Goal: Check status: Check status

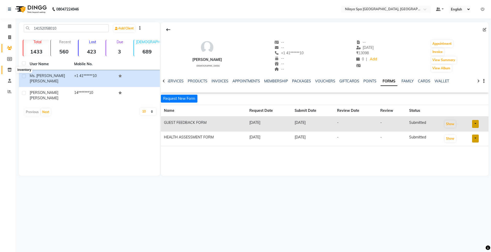
click at [14, 70] on span at bounding box center [9, 70] width 9 height 6
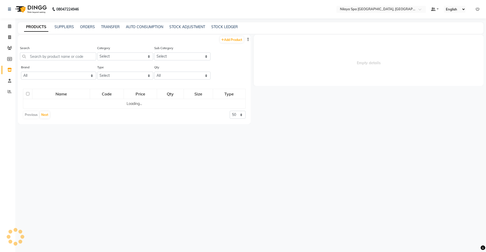
select select
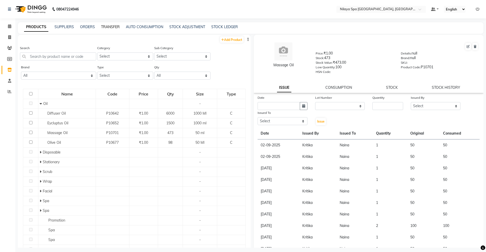
click at [109, 26] on link "TRANSFER" at bounding box center [110, 27] width 19 height 5
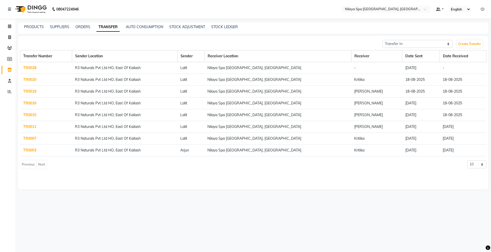
click at [71, 70] on td "TR0028" at bounding box center [46, 68] width 52 height 12
click at [30, 68] on link "TR0028" at bounding box center [29, 67] width 13 height 5
